Goal: Navigation & Orientation: Find specific page/section

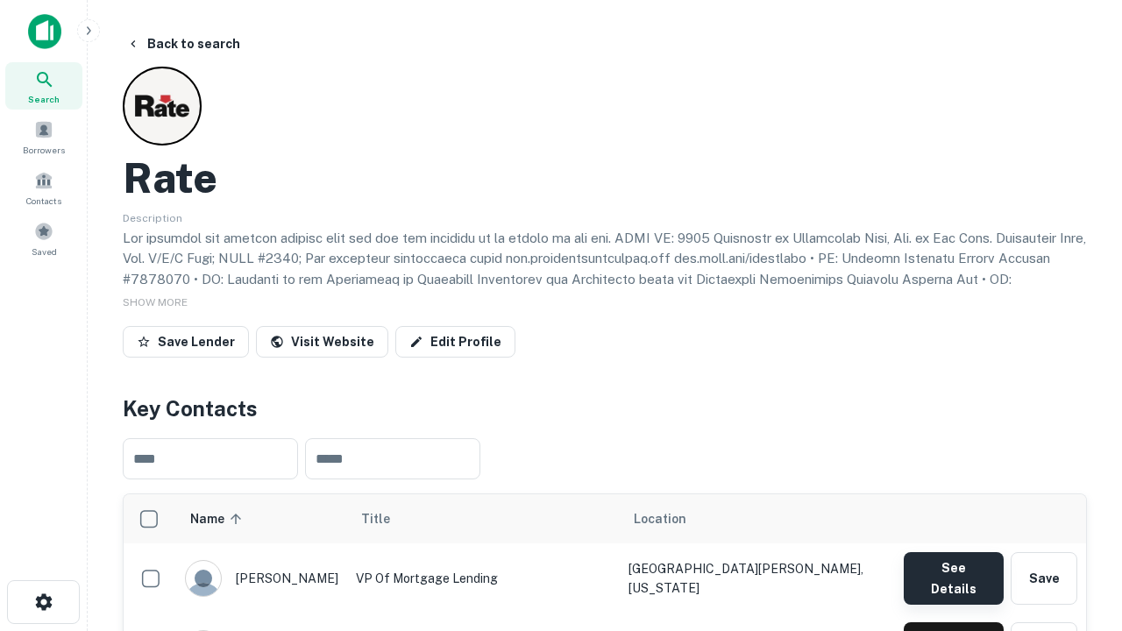
click at [953, 570] on button "See Details" at bounding box center [954, 578] width 100 height 53
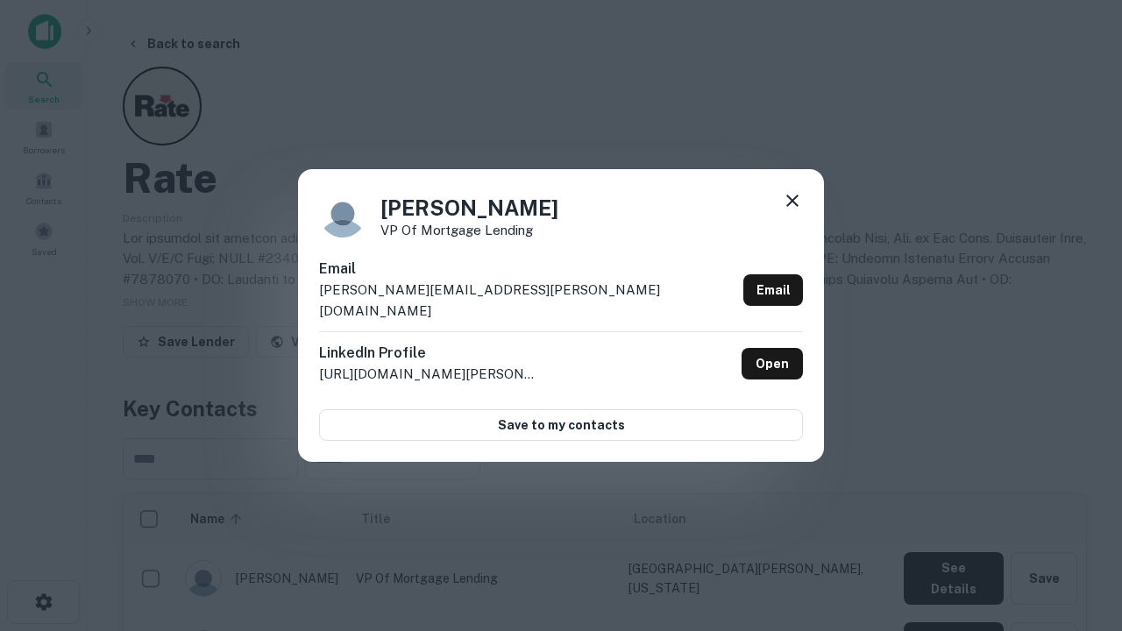
click at [792, 211] on icon at bounding box center [792, 200] width 21 height 21
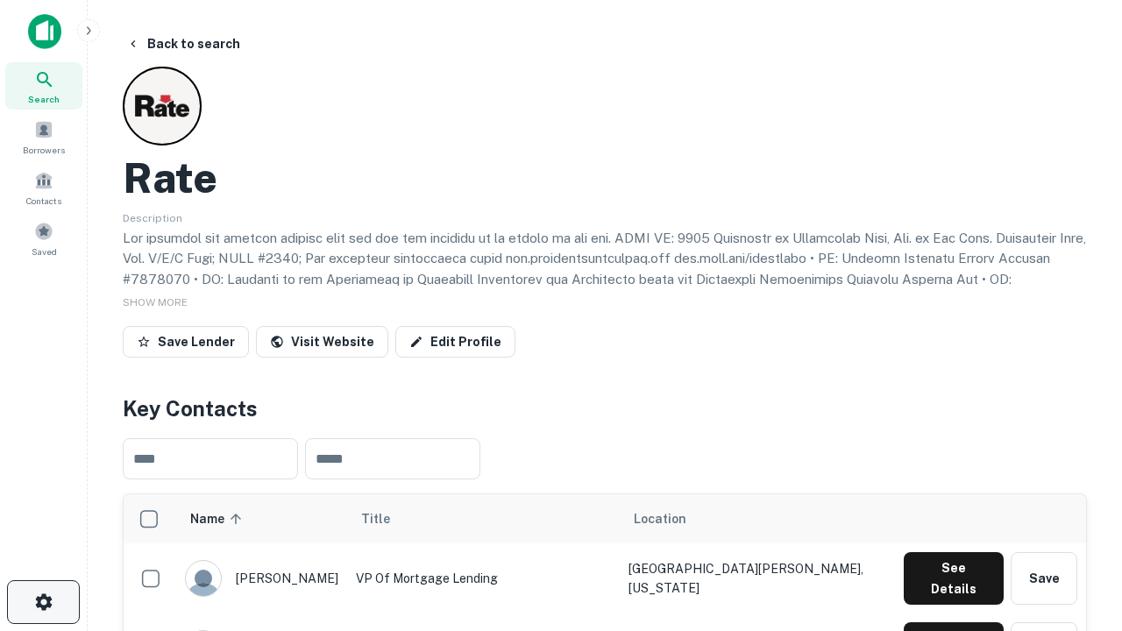
click at [43, 602] on icon "button" at bounding box center [43, 602] width 21 height 21
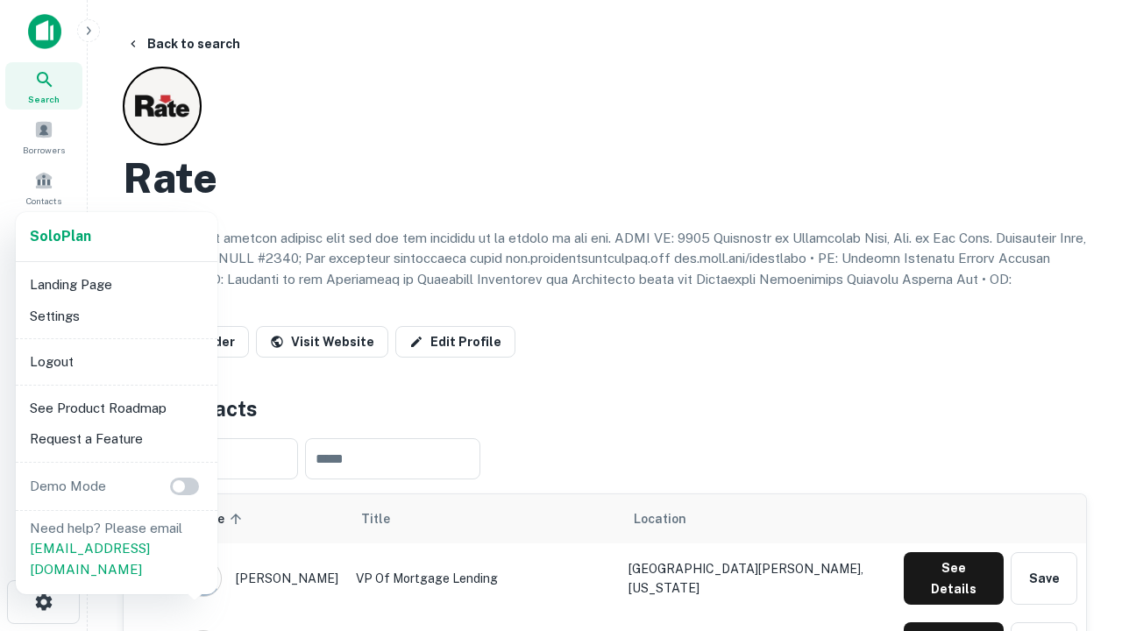
click at [116, 361] on li "Logout" at bounding box center [117, 362] width 188 height 32
